Goal: Navigation & Orientation: Go to known website

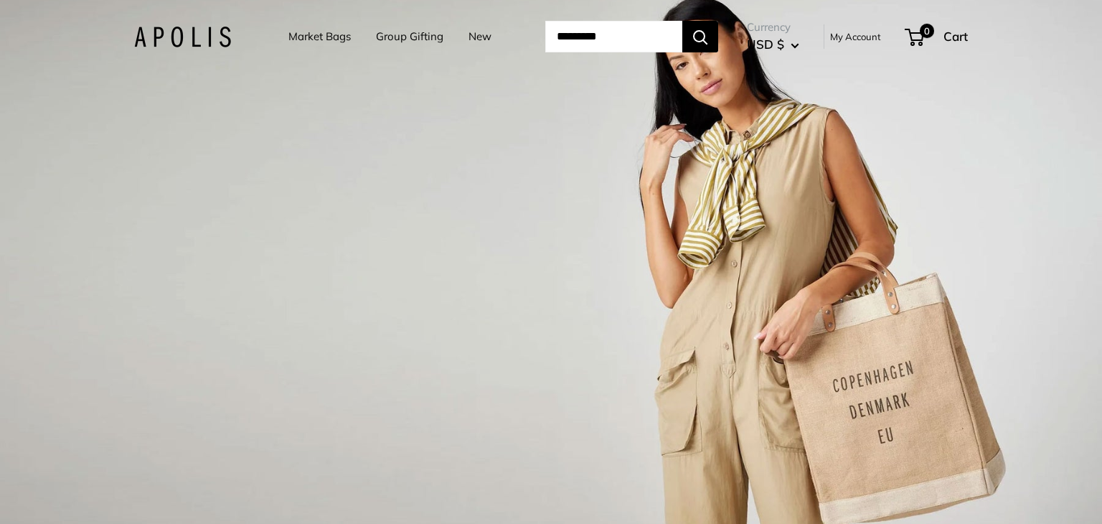
click at [1101, 136] on div "1 / 3" at bounding box center [551, 262] width 1102 height 524
